Goal: Find specific page/section: Find specific page/section

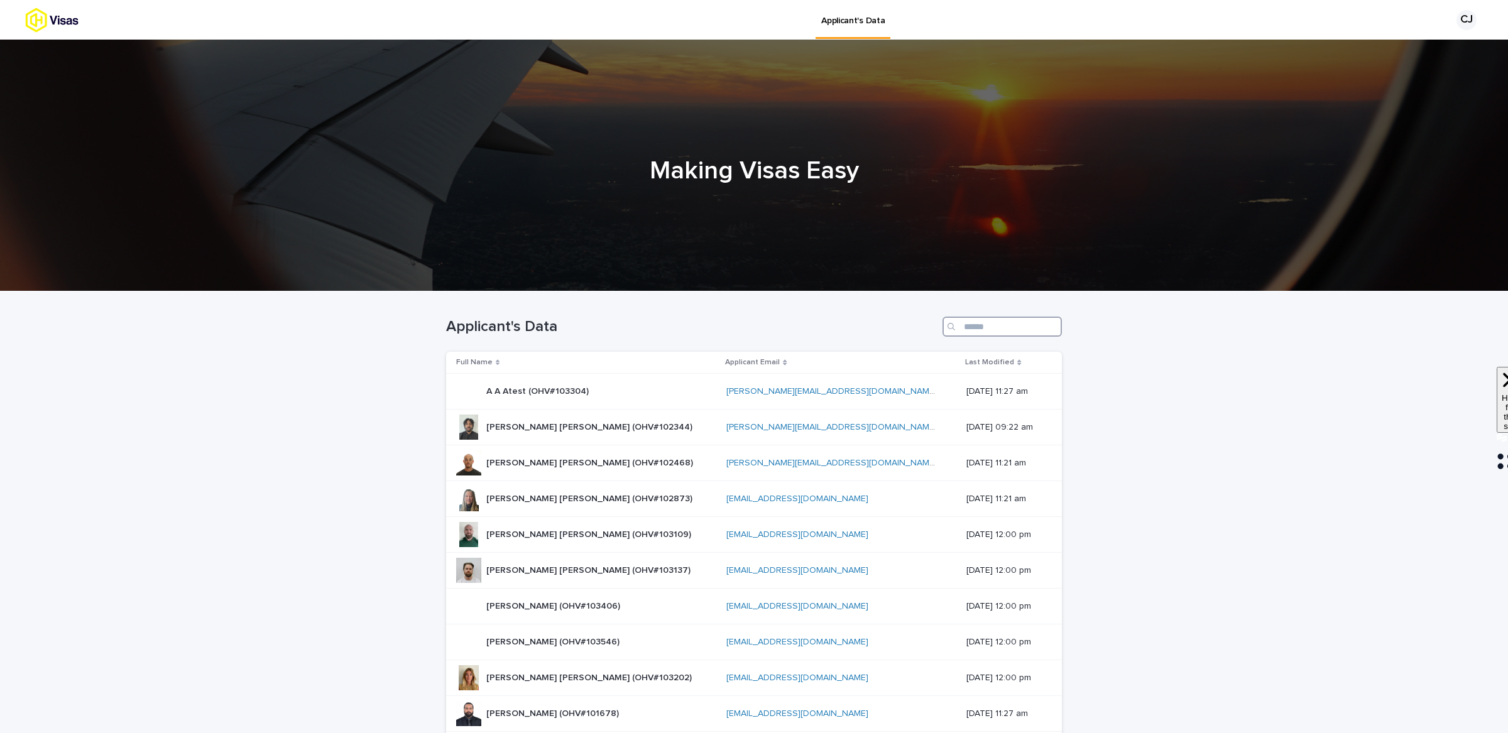
click at [1031, 317] on input "Search" at bounding box center [1002, 327] width 119 height 20
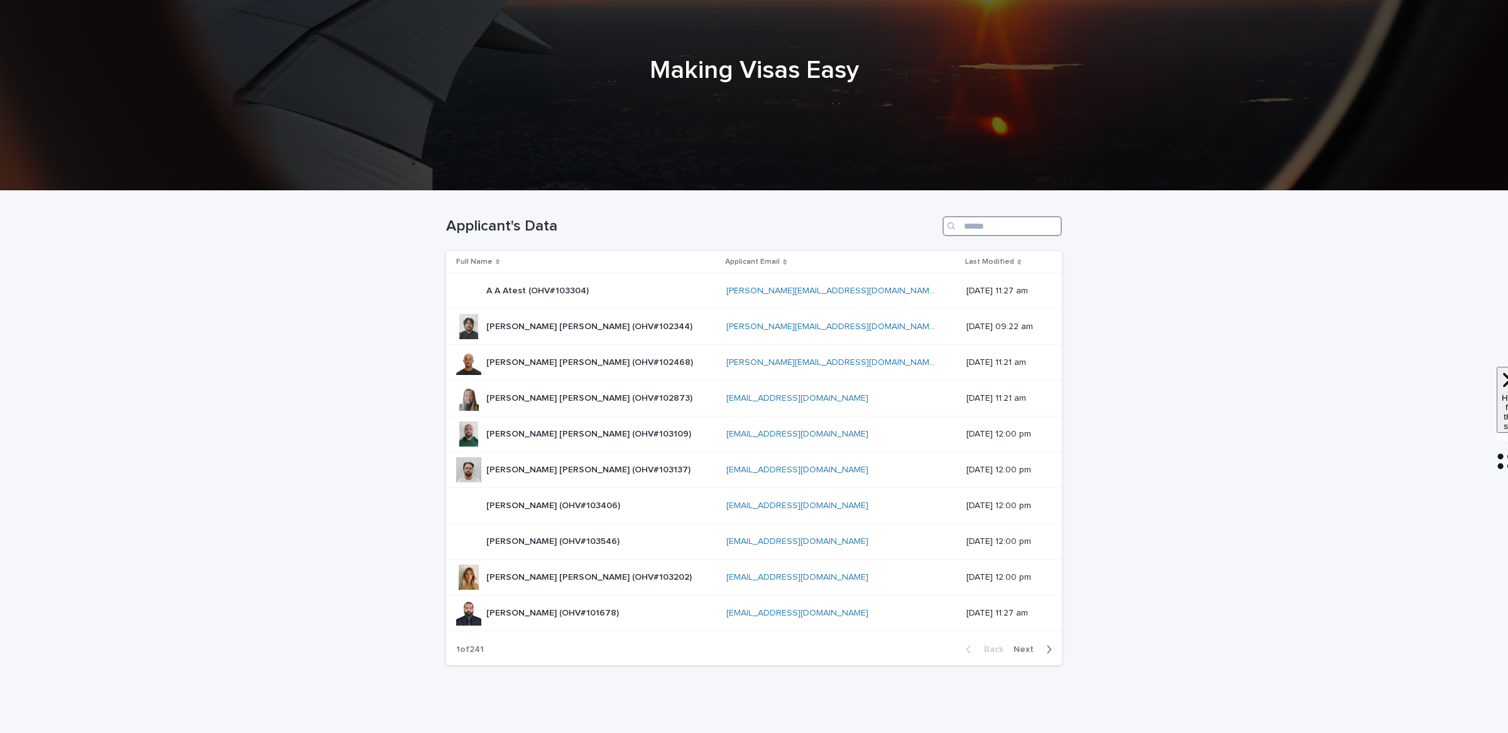
scroll to position [102, 0]
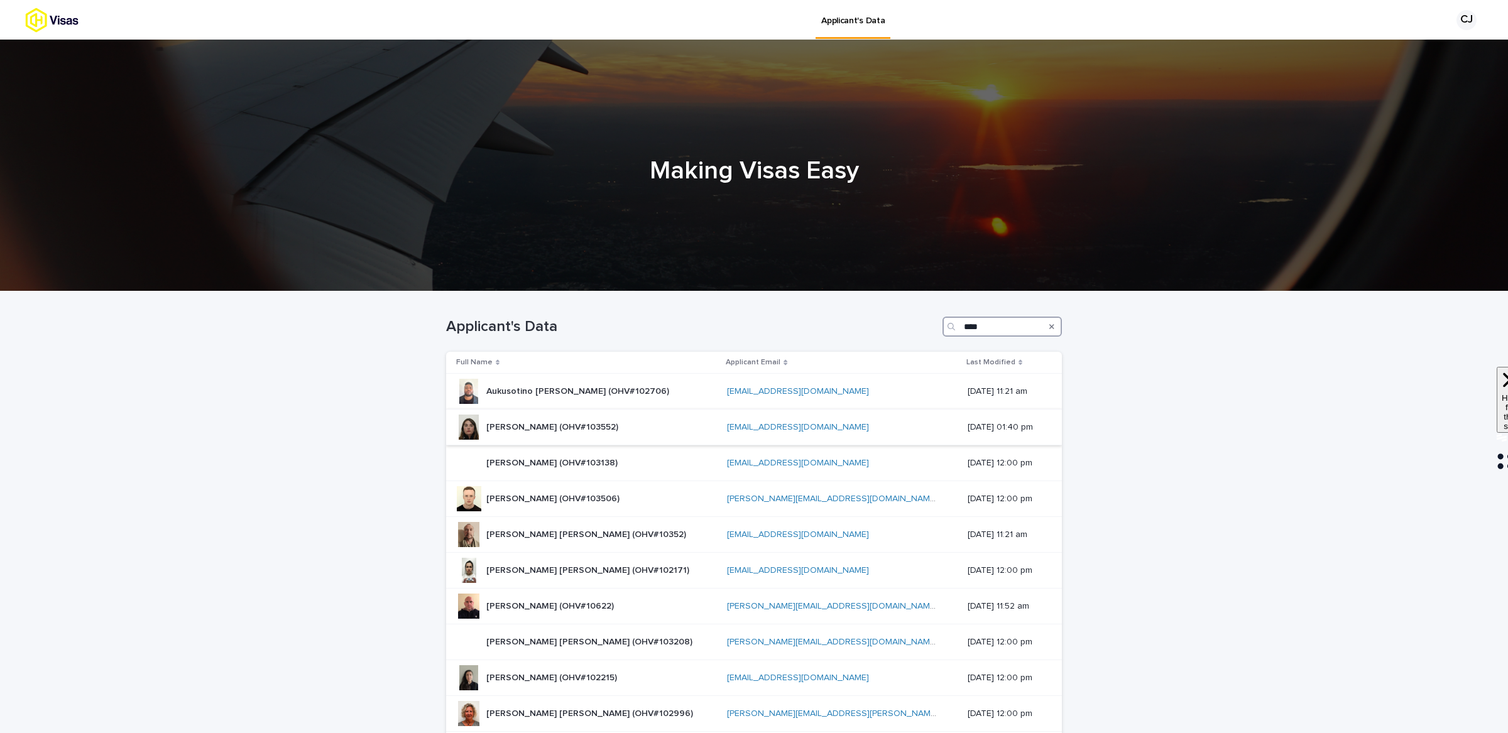
type input "****"
click at [530, 432] on p "[PERSON_NAME] (OHV#103552)" at bounding box center [553, 426] width 134 height 13
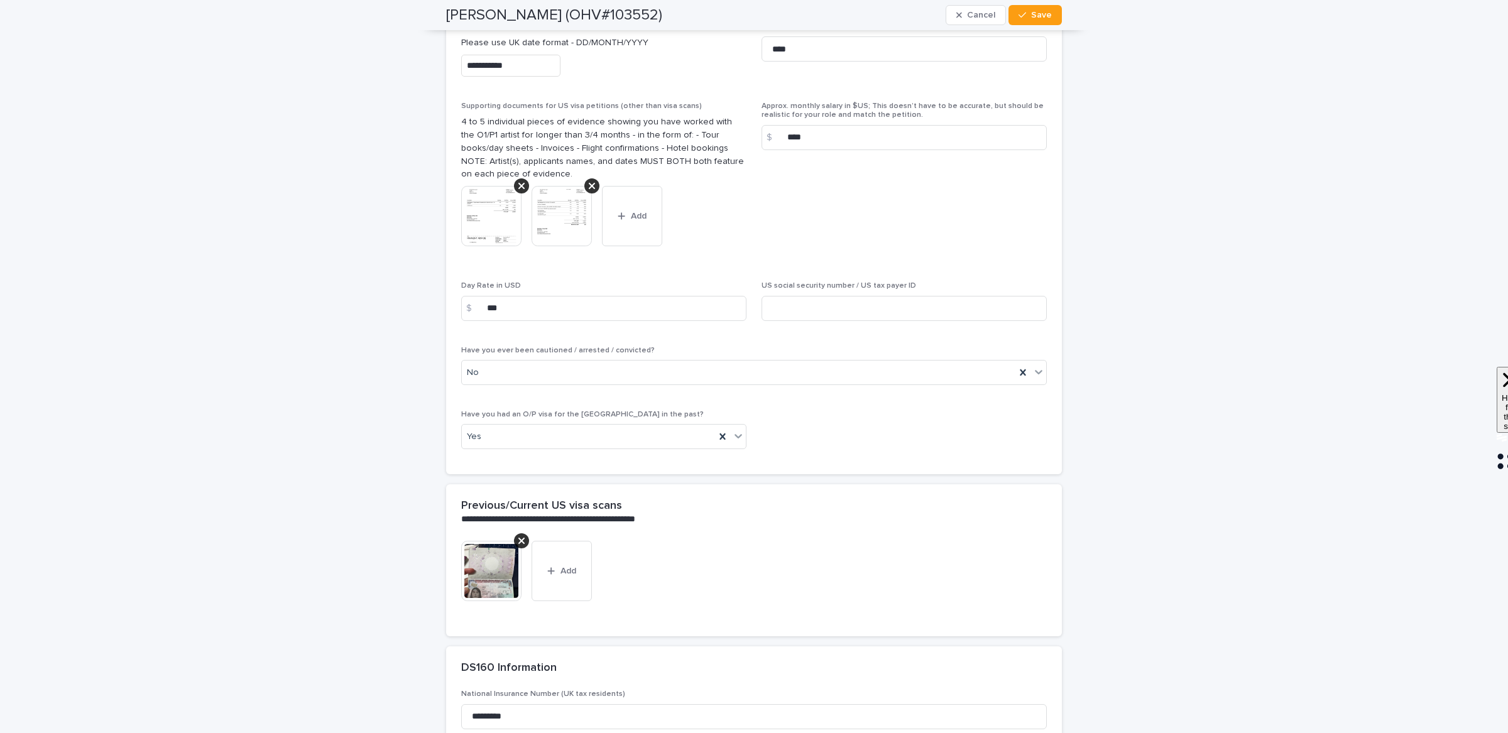
scroll to position [3051, 0]
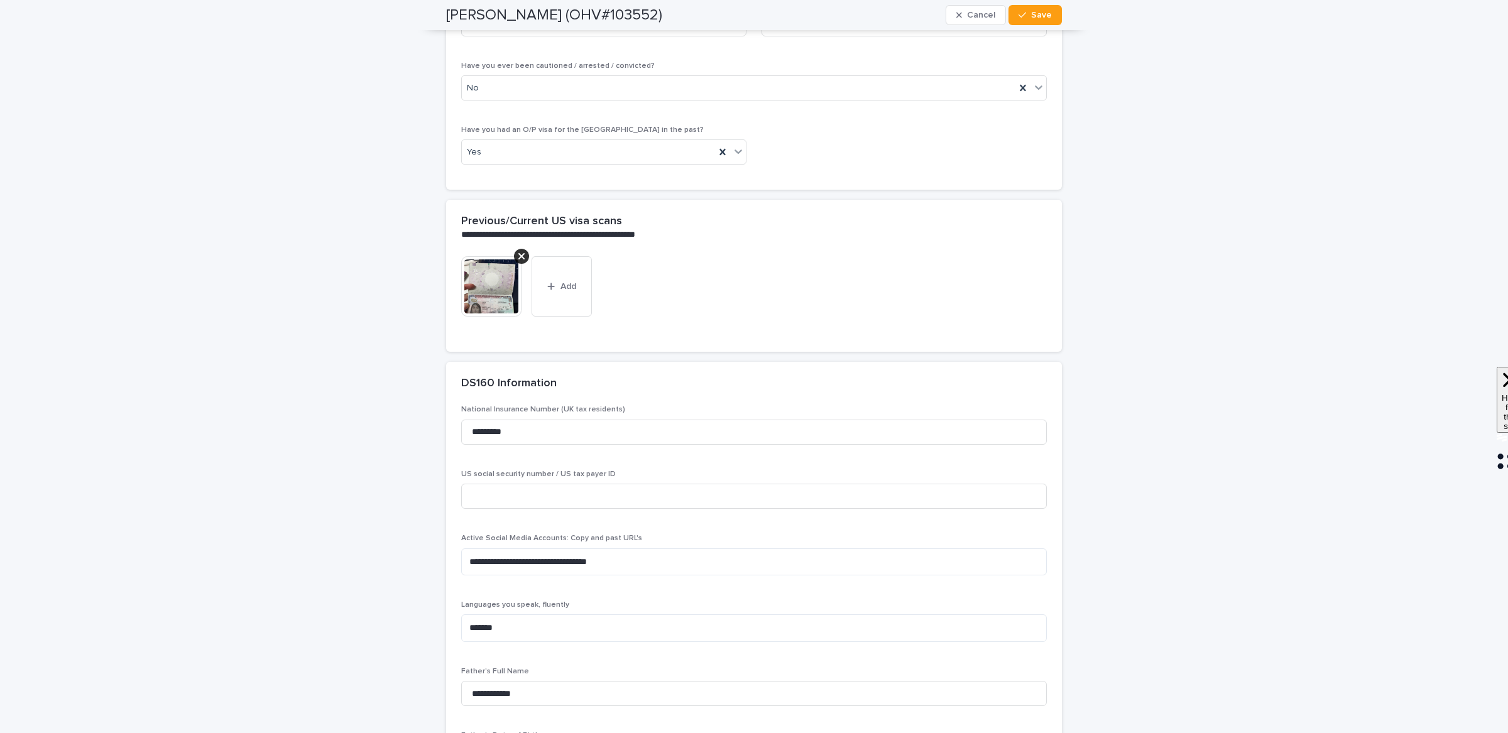
click at [493, 273] on img at bounding box center [491, 286] width 60 height 60
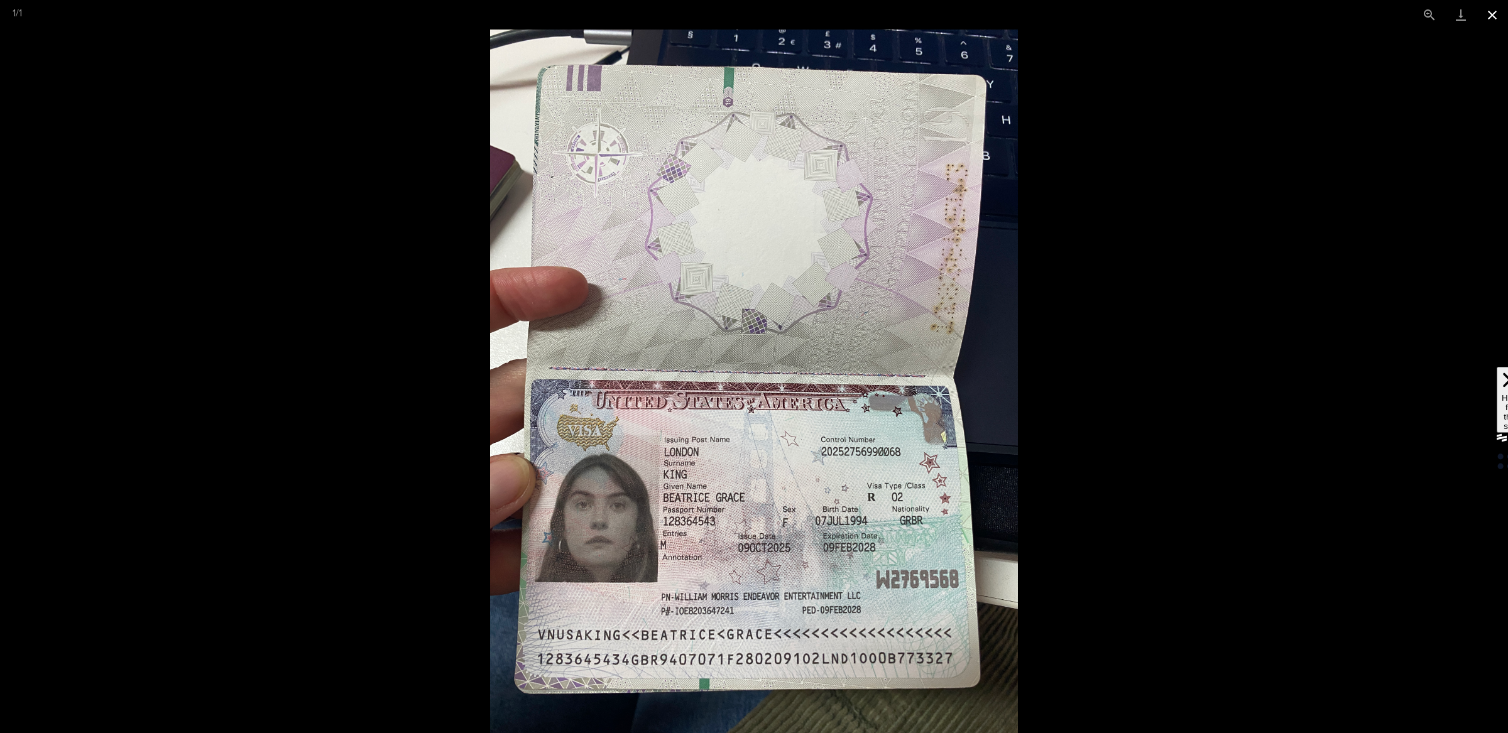
click at [1499, 20] on button "Close gallery" at bounding box center [1492, 15] width 31 height 30
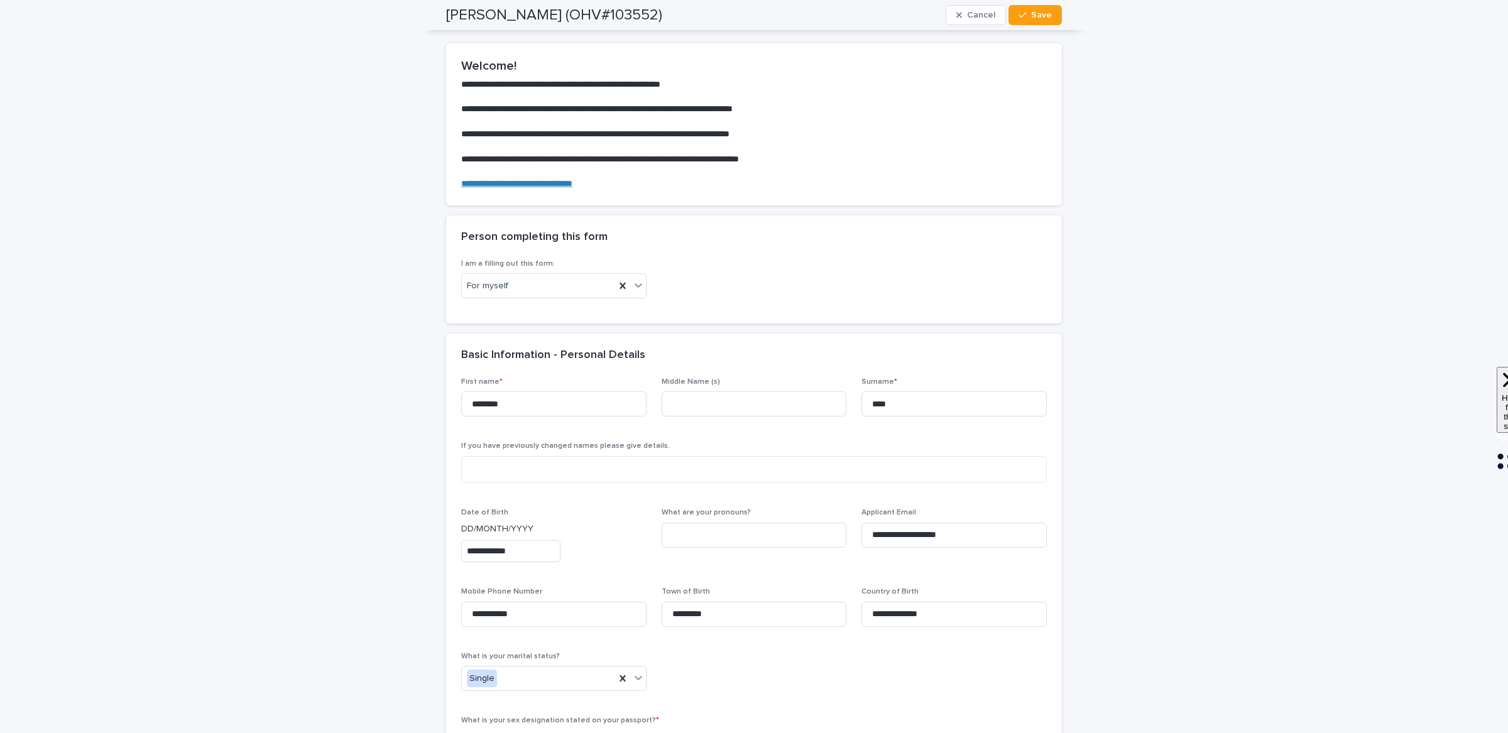
scroll to position [0, 0]
